Goal: Task Accomplishment & Management: Complete application form

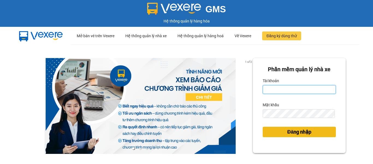
type input "nhaxe.haicuong"
drag, startPoint x: 287, startPoint y: 132, endPoint x: 149, endPoint y: 69, distance: 150.8
click at [287, 132] on span "Đăng nhập" at bounding box center [299, 132] width 24 height 8
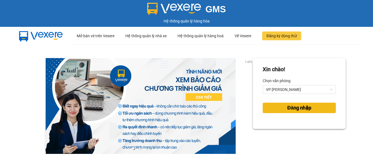
click at [297, 109] on span "Đăng nhập" at bounding box center [299, 108] width 24 height 8
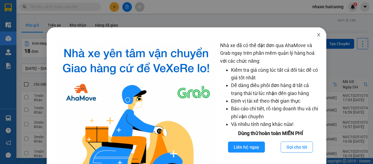
drag, startPoint x: 316, startPoint y: 36, endPoint x: 308, endPoint y: 36, distance: 7.4
click at [317, 36] on icon "close" at bounding box center [318, 34] width 3 height 3
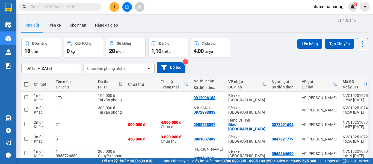
click at [112, 7] on button at bounding box center [114, 7] width 10 height 10
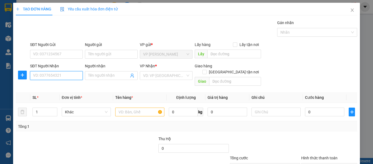
click at [64, 75] on input "SĐT Người Nhận" at bounding box center [56, 75] width 53 height 9
type input "0846273686"
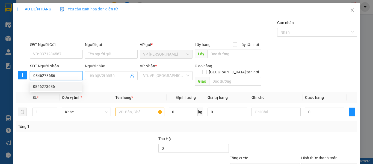
click at [49, 85] on div "0846273686" at bounding box center [56, 86] width 46 height 6
type input "400.000"
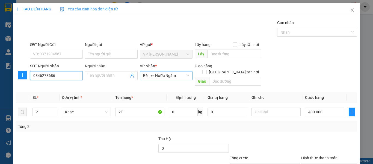
click at [179, 76] on span "Bến xe Nước Ngầm" at bounding box center [166, 75] width 46 height 8
type input "0846273686"
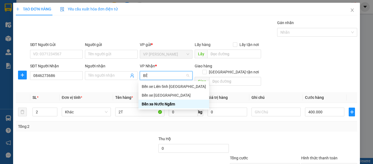
type input "BÊN"
click at [161, 96] on div "Bến xe [GEOGRAPHIC_DATA]" at bounding box center [174, 95] width 64 height 6
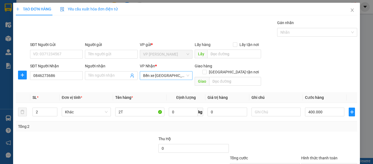
click at [129, 143] on div at bounding box center [122, 144] width 71 height 19
click at [133, 107] on input "2T" at bounding box center [139, 111] width 49 height 9
type input "3T"
click at [41, 108] on input "2" at bounding box center [45, 112] width 24 height 8
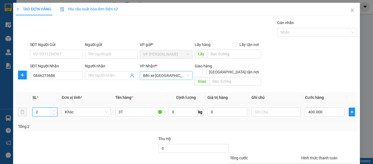
type input "3"
click at [55, 109] on span "up" at bounding box center [54, 110] width 3 height 3
click at [331, 107] on input "400.000" at bounding box center [324, 111] width 39 height 9
type input "4"
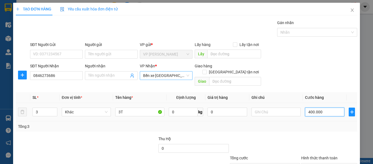
type input "4"
type input "45"
type input "450"
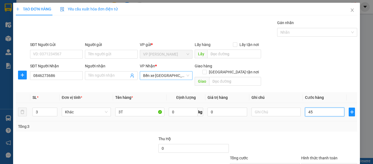
type input "450"
type input "450.000"
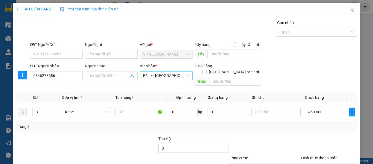
click at [314, 69] on div "SĐT Người Nhận 0846273686 Người nhận Tên người nhận VP Nhận * Bến xe [PERSON_NA…" at bounding box center [193, 75] width 329 height 25
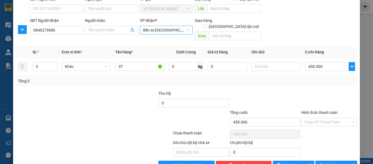
scroll to position [55, 0]
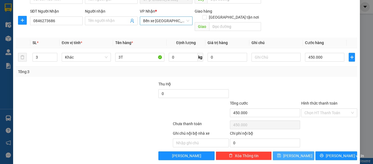
click at [292, 152] on span "[PERSON_NAME]" at bounding box center [297, 155] width 29 height 6
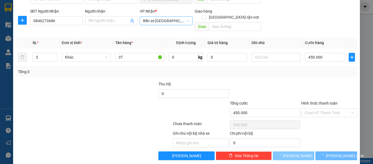
type input "0"
